Goal: Task Accomplishment & Management: Complete application form

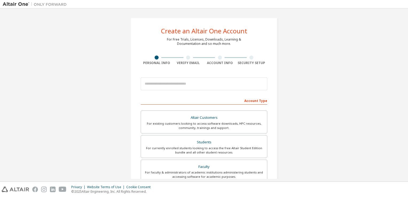
type input "**********"
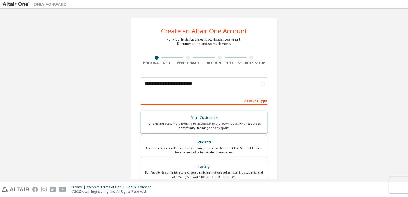
scroll to position [34, 0]
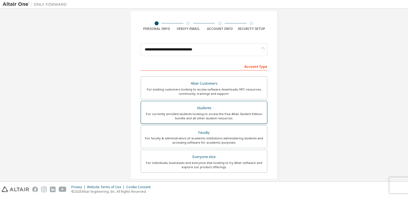
click at [226, 112] on div "For currently enrolled students looking to access the free Altair Student Editi…" at bounding box center [203, 116] width 119 height 9
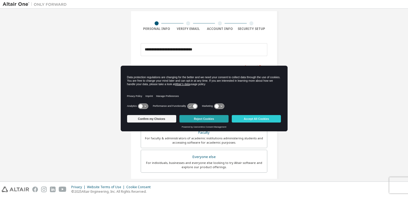
click at [205, 118] on button "Reject Cookies" at bounding box center [203, 118] width 49 height 7
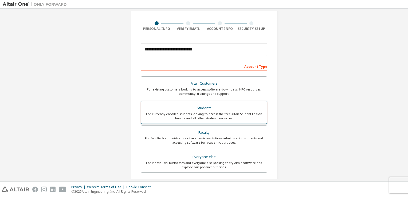
click at [229, 112] on div "For currently enrolled students looking to access the free Altair Student Editi…" at bounding box center [203, 116] width 119 height 9
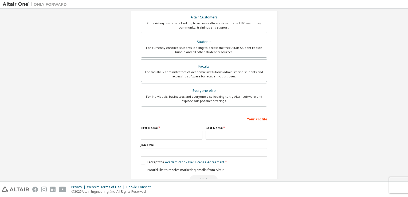
scroll to position [114, 0]
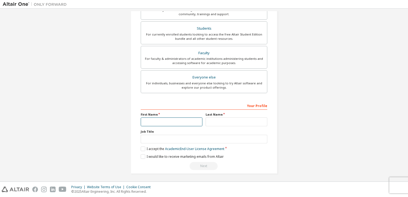
click at [160, 121] on input "text" at bounding box center [172, 121] width 62 height 9
type input "**********"
click at [223, 124] on input "text" at bounding box center [236, 121] width 62 height 9
type input "*******"
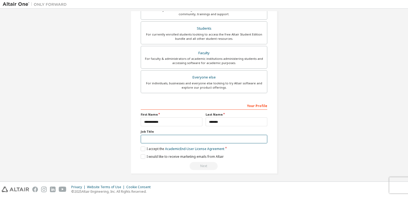
click at [161, 141] on input "text" at bounding box center [204, 139] width 126 height 9
type input "********"
click at [142, 147] on label "I accept the Academic End-User License Agreement" at bounding box center [182, 148] width 83 height 5
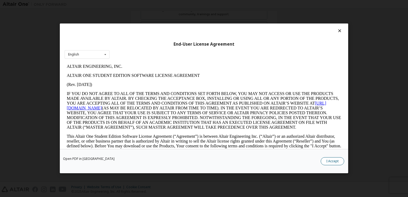
scroll to position [0, 0]
click at [330, 162] on button "I Accept" at bounding box center [331, 161] width 23 height 8
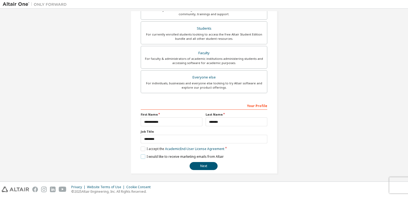
click at [143, 155] on label "I would like to receive marketing emails from Altair" at bounding box center [182, 156] width 83 height 5
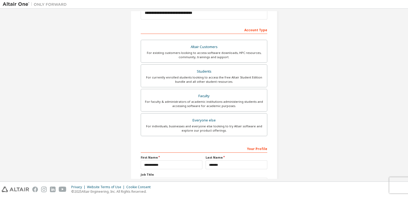
scroll to position [73, 0]
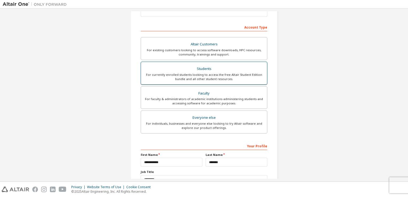
click at [238, 81] on label "Students For currently enrolled students looking to access the free Altair Stud…" at bounding box center [204, 73] width 126 height 23
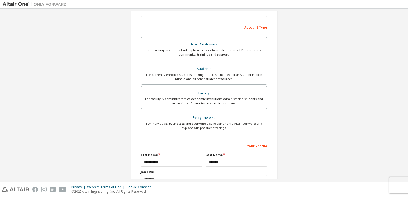
scroll to position [114, 0]
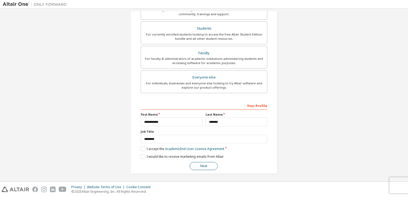
click at [203, 167] on button "Next" at bounding box center [203, 166] width 28 height 8
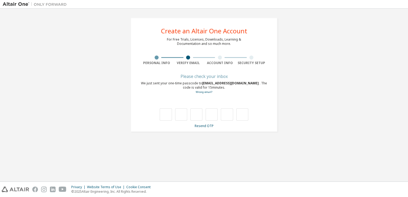
type input "*"
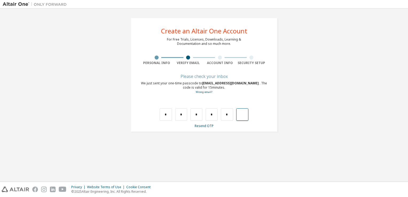
type input "*"
